Goal: Task Accomplishment & Management: Use online tool/utility

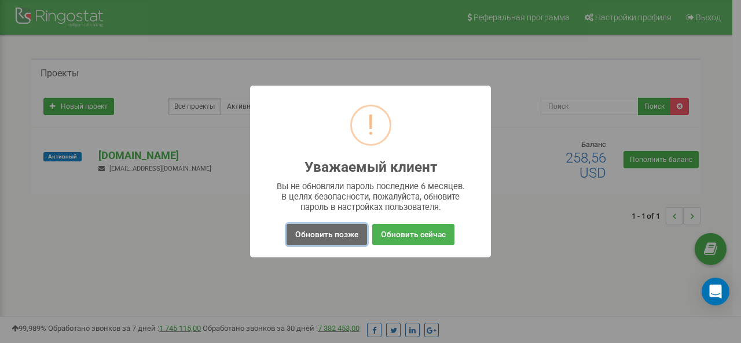
click at [317, 231] on button "Обновить позже" at bounding box center [327, 234] width 80 height 21
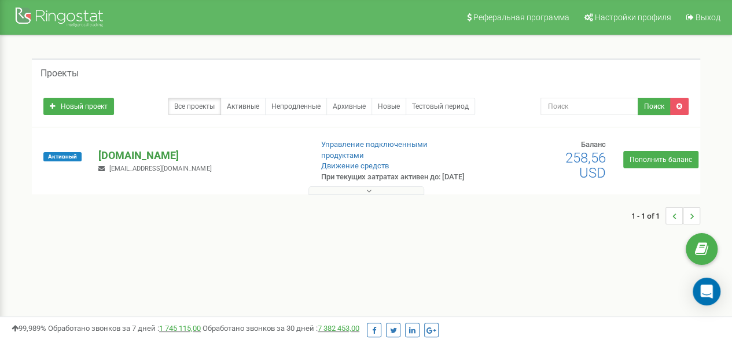
click at [142, 160] on p "[DOMAIN_NAME]" at bounding box center [200, 155] width 204 height 15
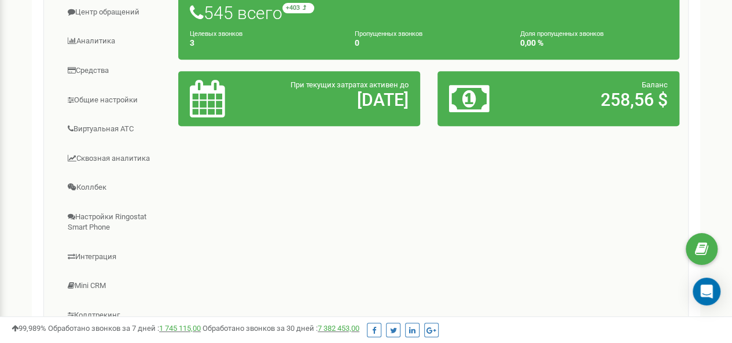
scroll to position [240, 0]
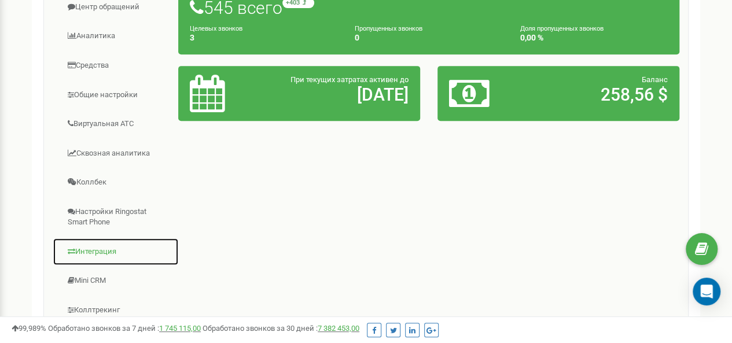
click at [114, 265] on link "Интеграция" at bounding box center [116, 252] width 126 height 28
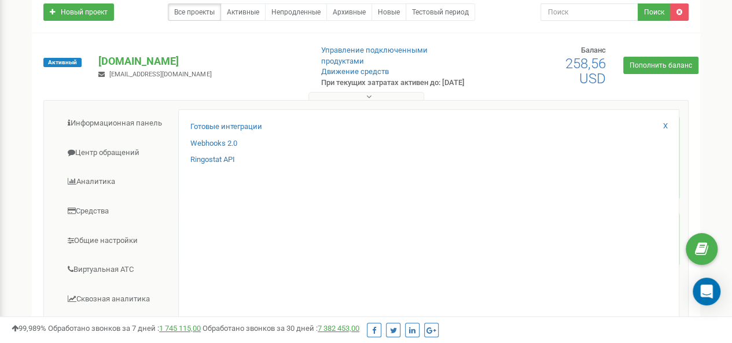
scroll to position [95, 0]
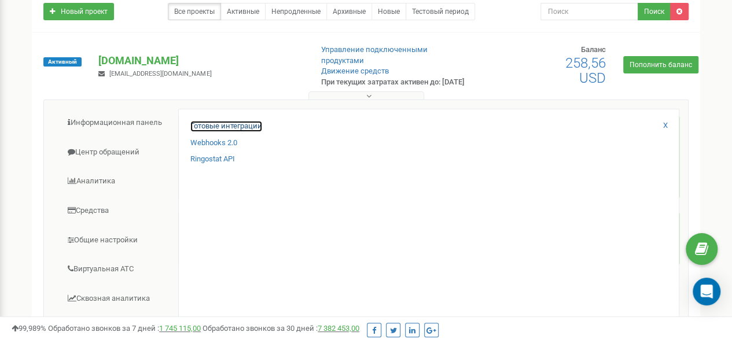
click at [236, 132] on link "Готовые интеграции" at bounding box center [226, 126] width 72 height 11
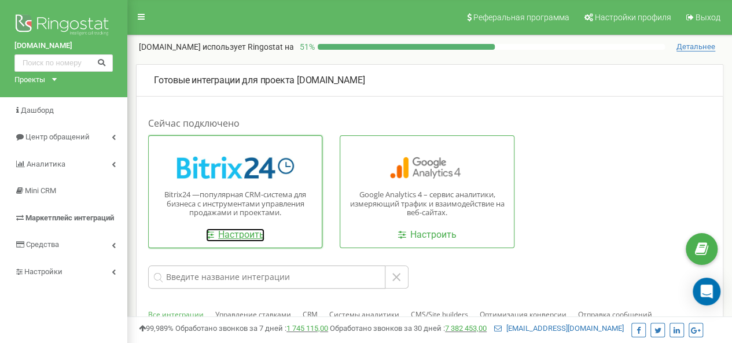
click at [257, 233] on link "Настроить" at bounding box center [235, 235] width 58 height 13
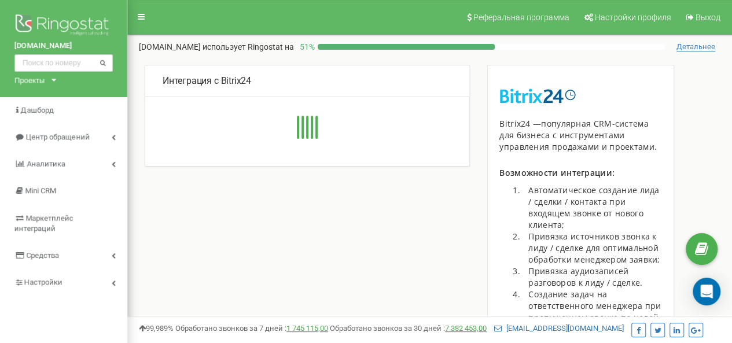
type input "[URL][DOMAIN_NAME]"
type input "345"
type input "gbxi7za2gxxo4s0e"
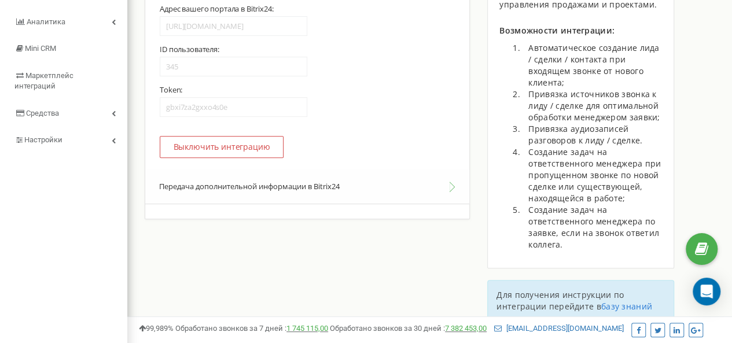
scroll to position [143, 0]
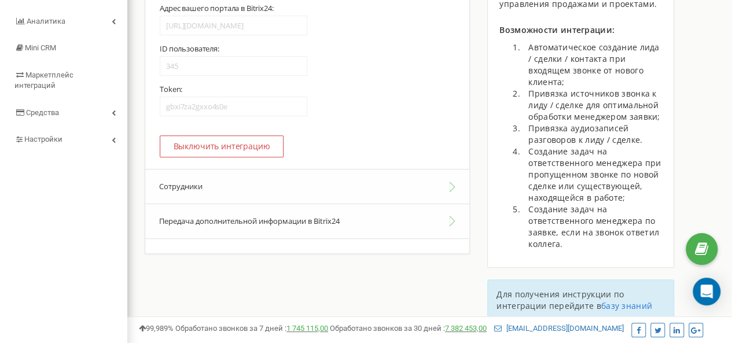
click at [384, 184] on button "Сотрудники" at bounding box center [307, 186] width 324 height 35
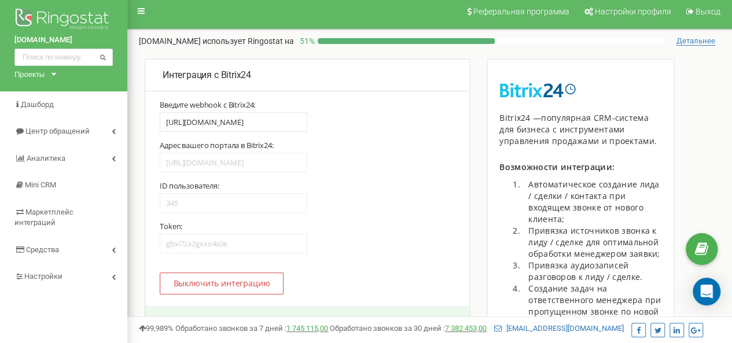
scroll to position [0, 0]
